Goal: Transaction & Acquisition: Purchase product/service

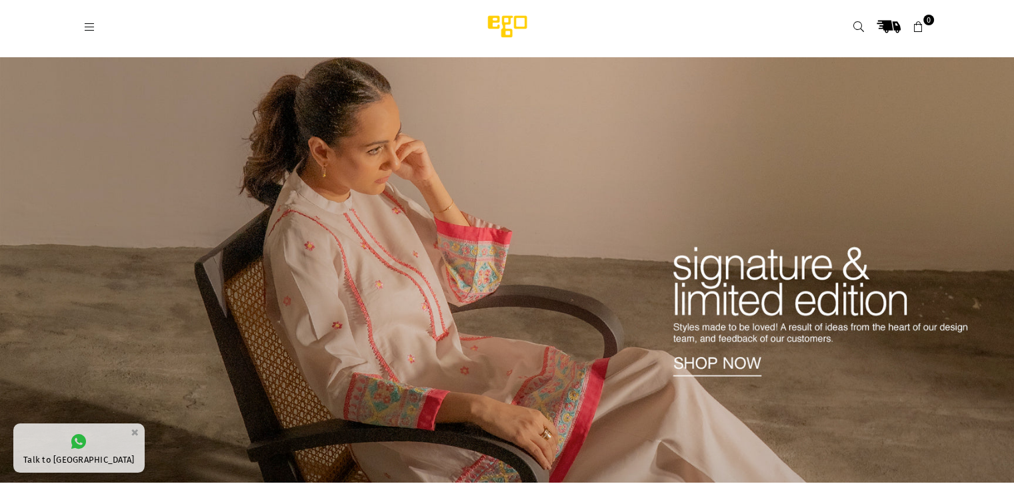
click at [95, 27] on icon at bounding box center [90, 27] width 12 height 12
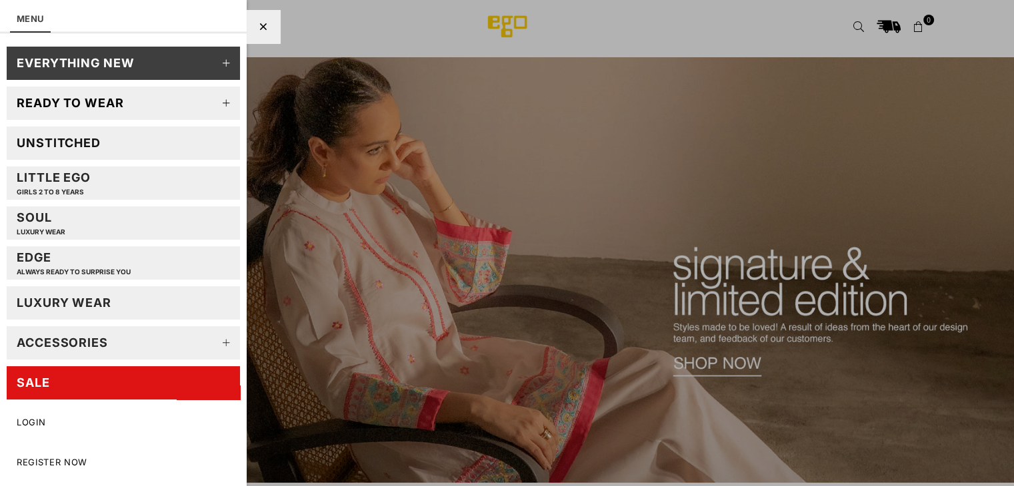
click at [115, 69] on div "EVERYTHING NEW" at bounding box center [76, 62] width 118 height 15
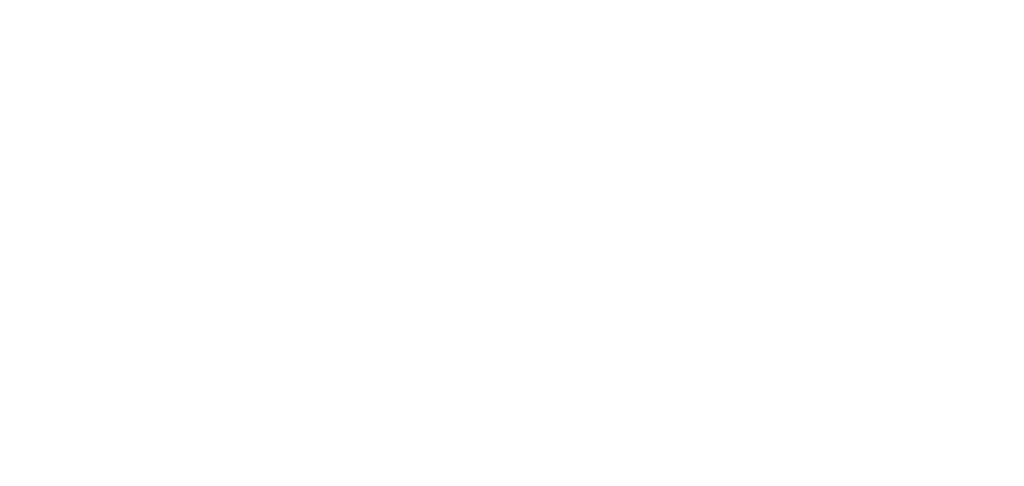
select select "******"
